Goal: Information Seeking & Learning: Learn about a topic

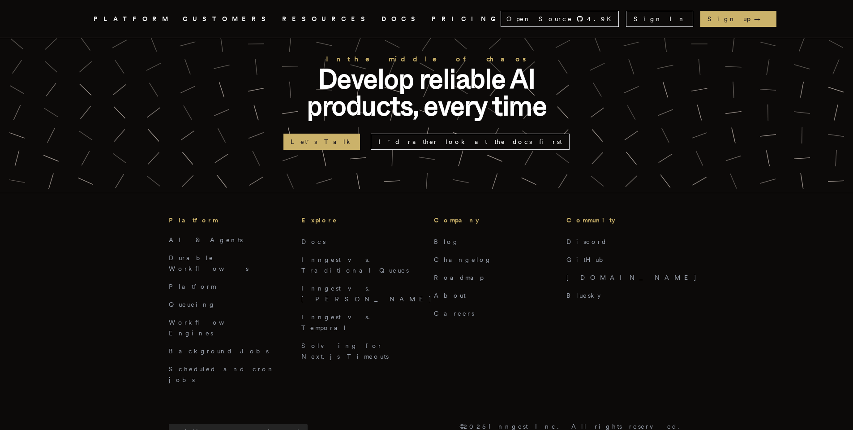
scroll to position [2419, 0]
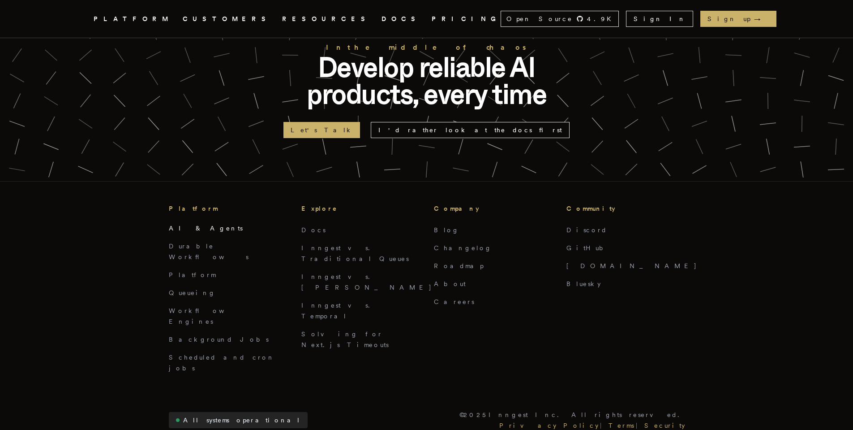
click at [197, 224] on link "AI & Agents" at bounding box center [206, 227] width 74 height 7
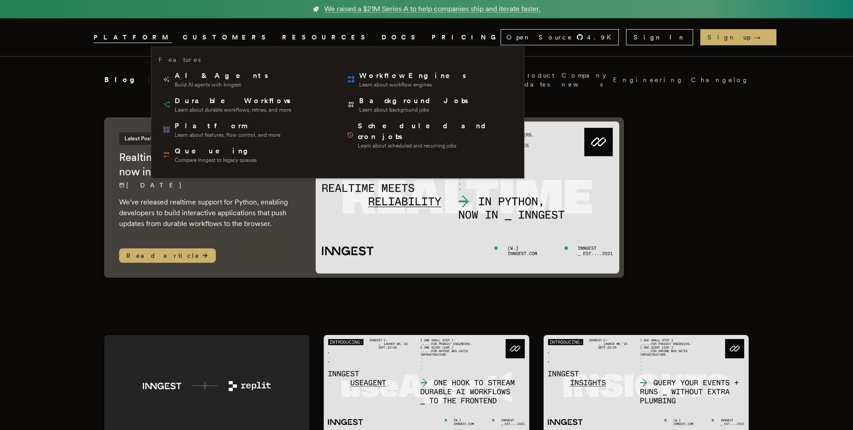
click at [172, 36] on span "PLATFORM" at bounding box center [133, 37] width 78 height 11
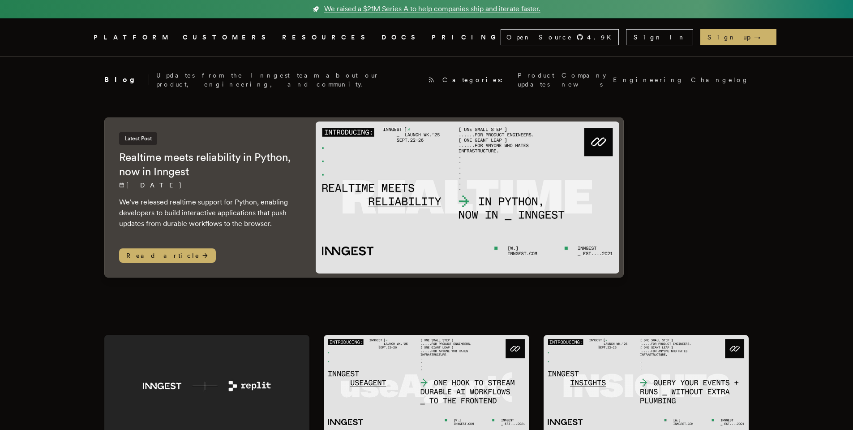
click at [172, 36] on span "PLATFORM" at bounding box center [133, 37] width 78 height 11
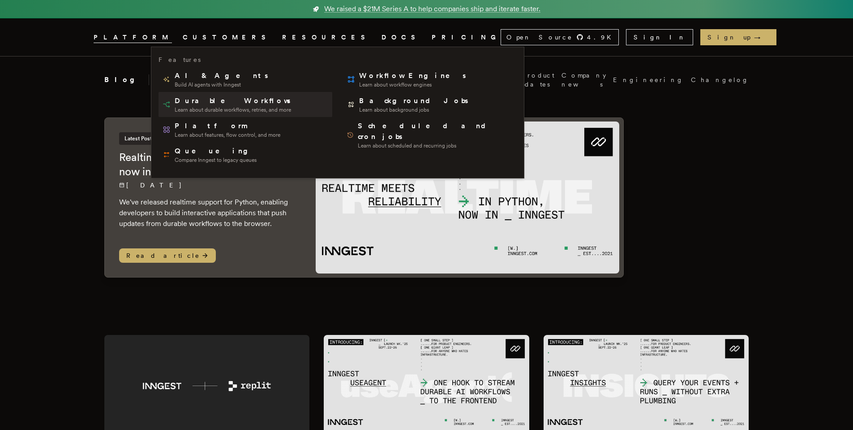
click at [220, 104] on span "Durable Workflows" at bounding box center [233, 100] width 117 height 11
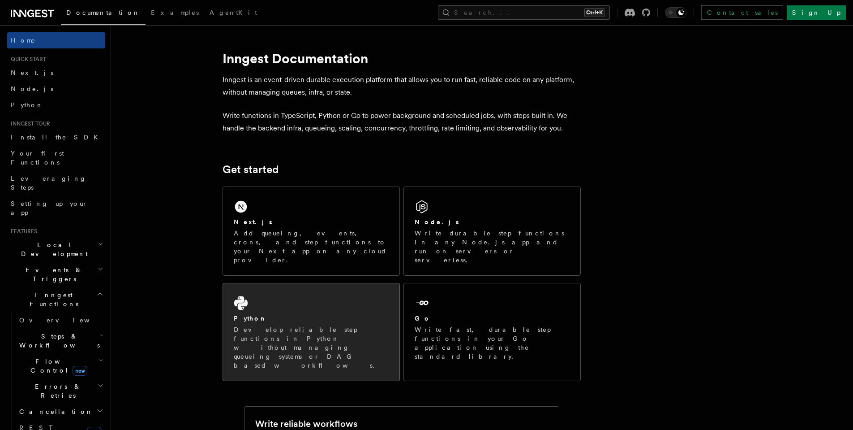
click at [336, 325] on p "Develop reliable step functions in Python without managing queueing systems or …" at bounding box center [311, 347] width 155 height 45
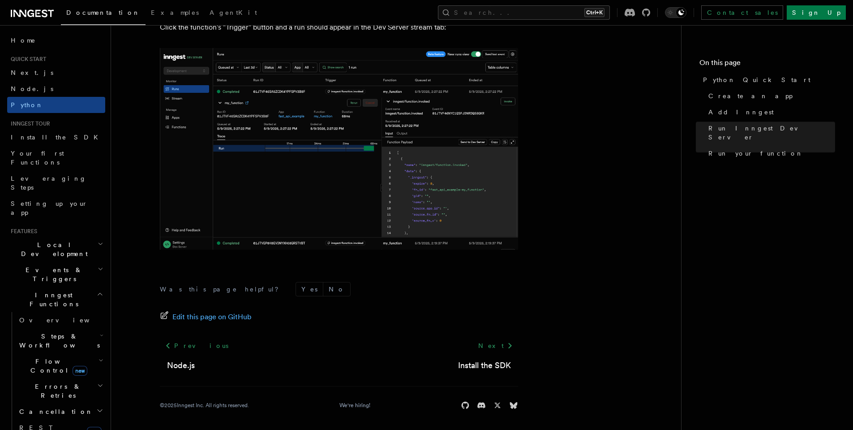
scroll to position [1835, 0]
